Goal: Find specific page/section: Find specific page/section

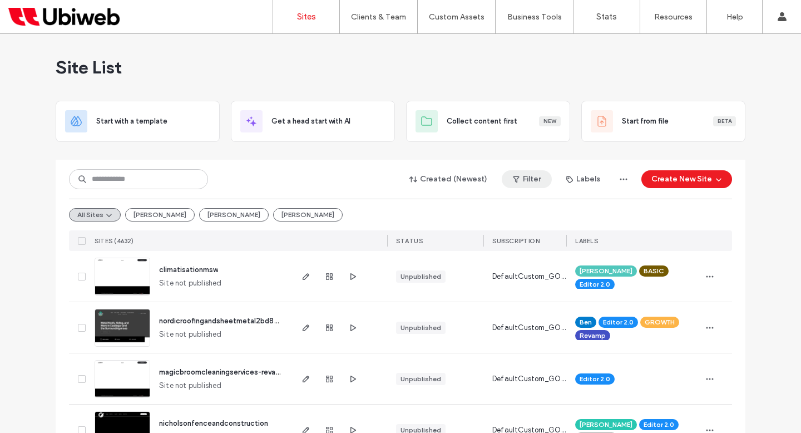
click at [512, 175] on icon "button" at bounding box center [516, 179] width 9 height 9
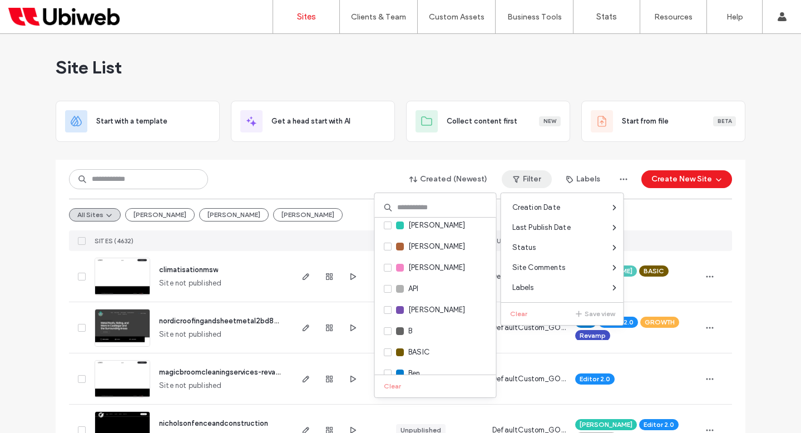
scroll to position [92, 0]
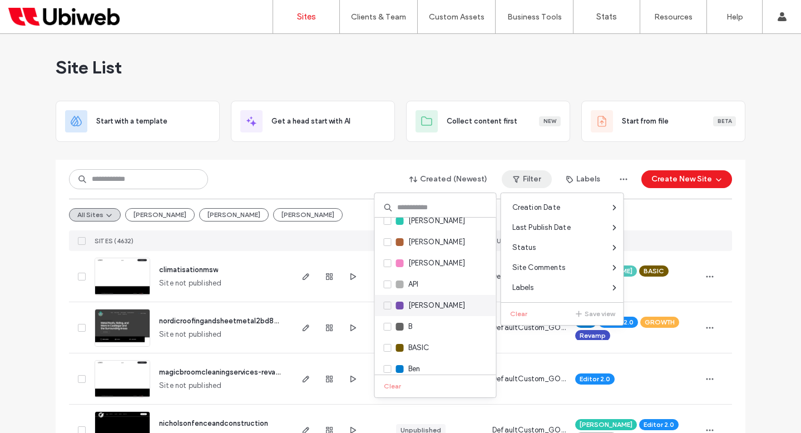
click at [417, 303] on span "[PERSON_NAME]" at bounding box center [436, 305] width 57 height 11
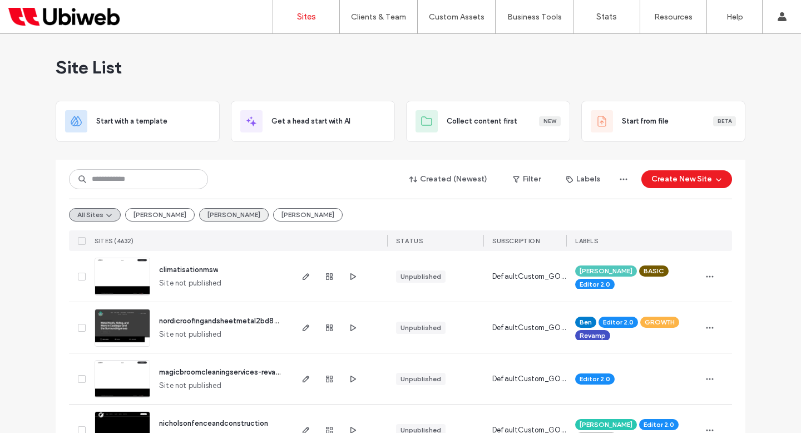
click at [199, 214] on button "[PERSON_NAME]" at bounding box center [234, 214] width 70 height 13
